Goal: Navigation & Orientation: Find specific page/section

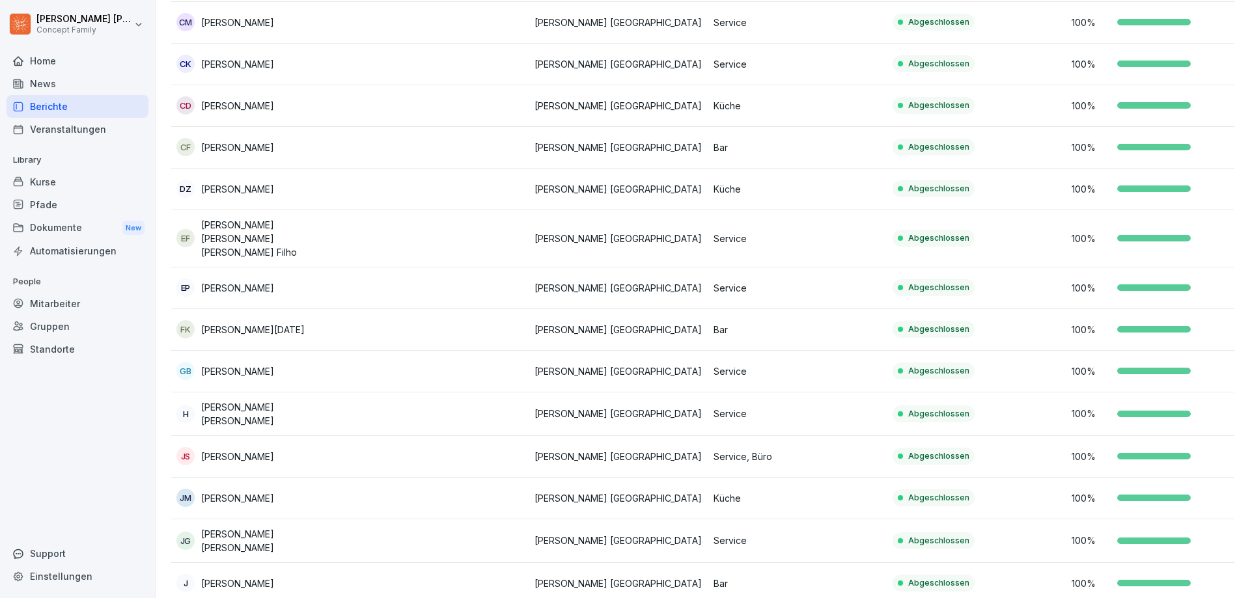
scroll to position [461, 0]
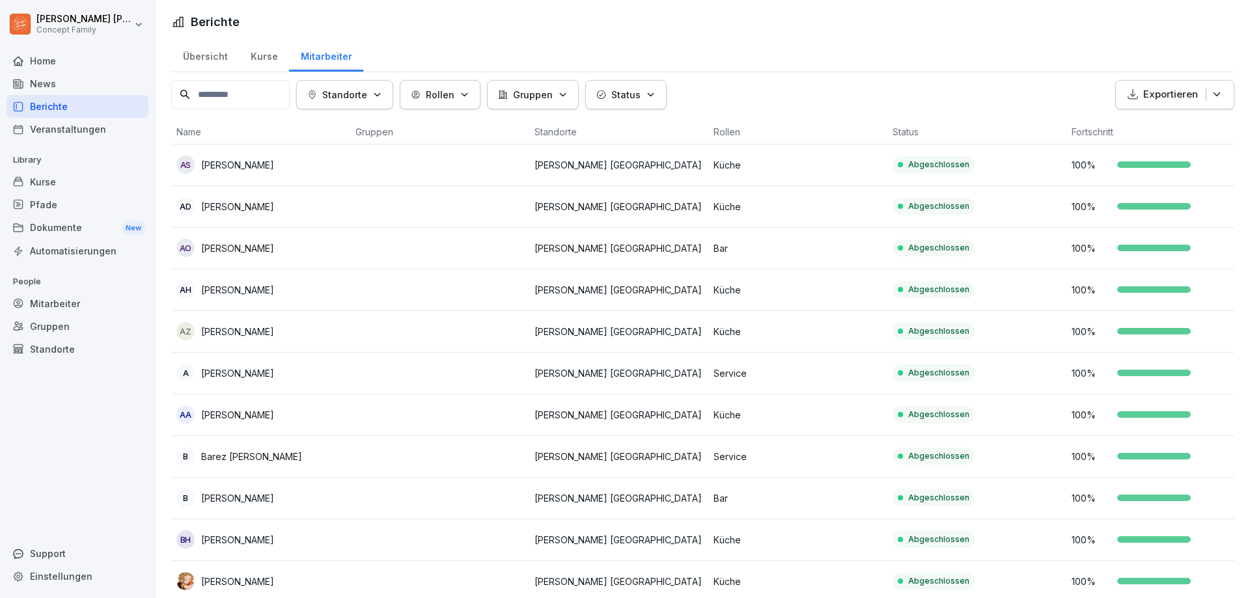
click at [210, 55] on div "Übersicht" at bounding box center [205, 54] width 68 height 33
